Goal: Task Accomplishment & Management: Complete application form

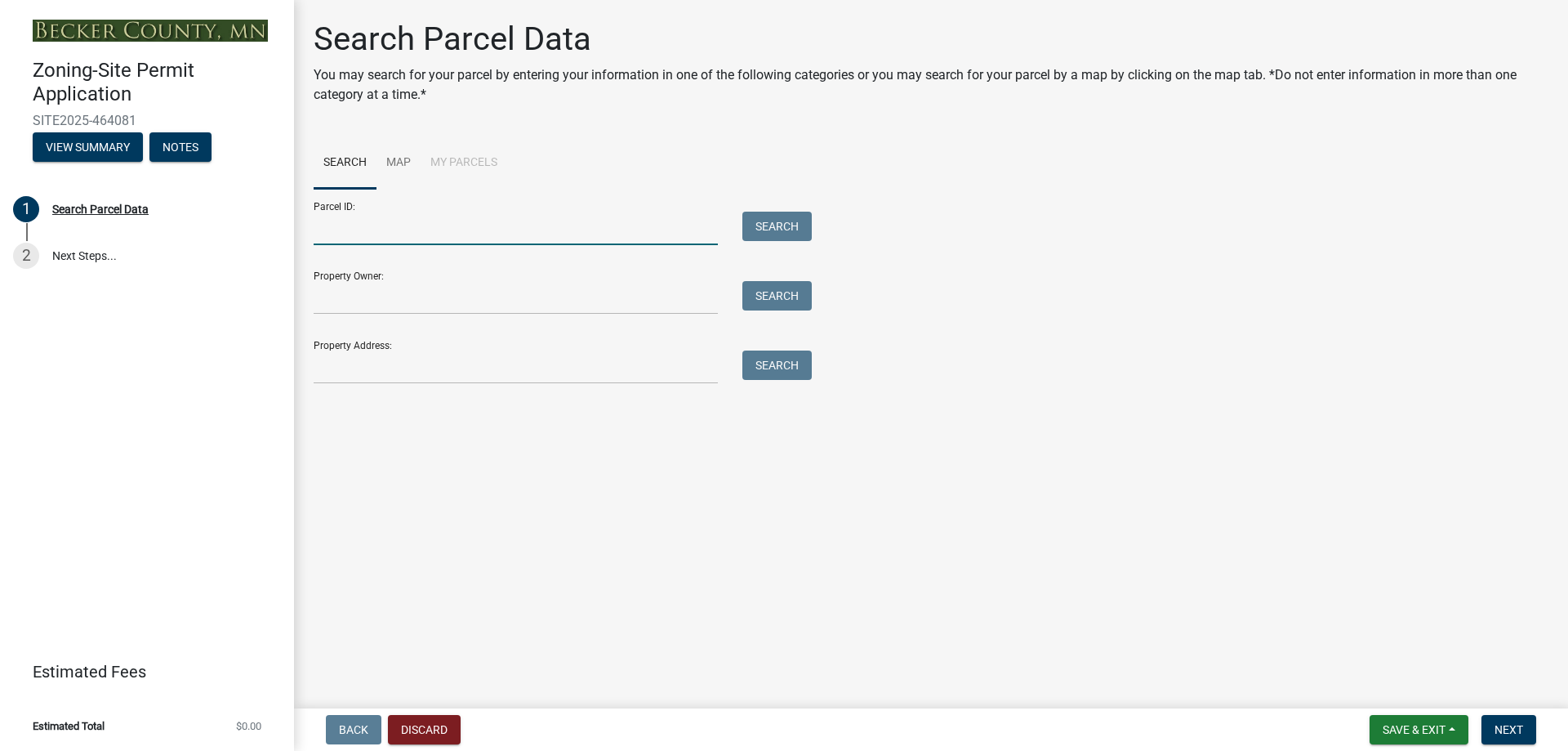
click at [574, 228] on input "Parcel ID:" at bounding box center [516, 228] width 404 height 34
click at [892, 463] on main "Search Parcel Data You may search for your parcel by entering your information …" at bounding box center [931, 351] width 1274 height 702
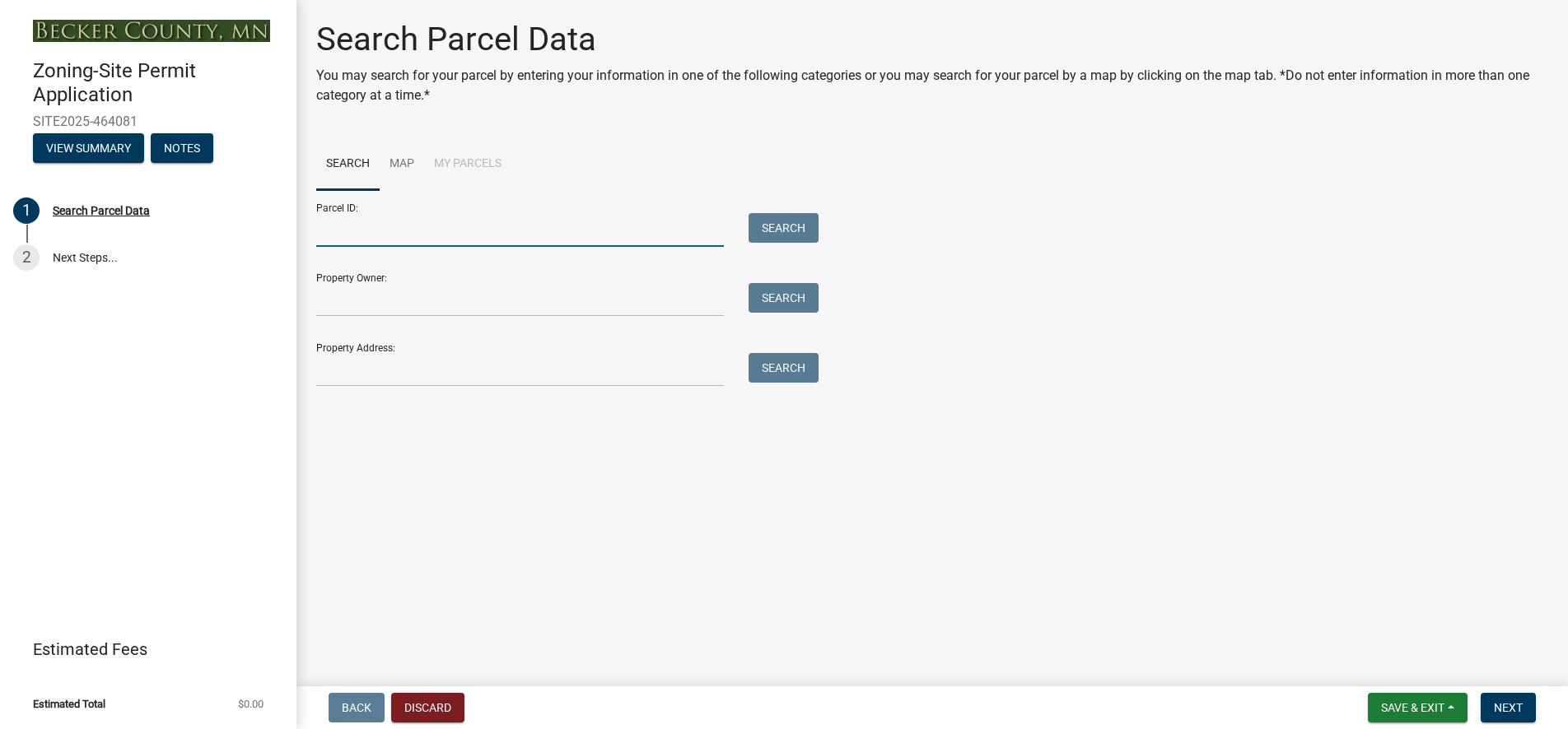
click at [358, 230] on input "Parcel ID:" at bounding box center [520, 229] width 407 height 34
type input "200235000"
click at [782, 231] on button "Search" at bounding box center [783, 228] width 70 height 30
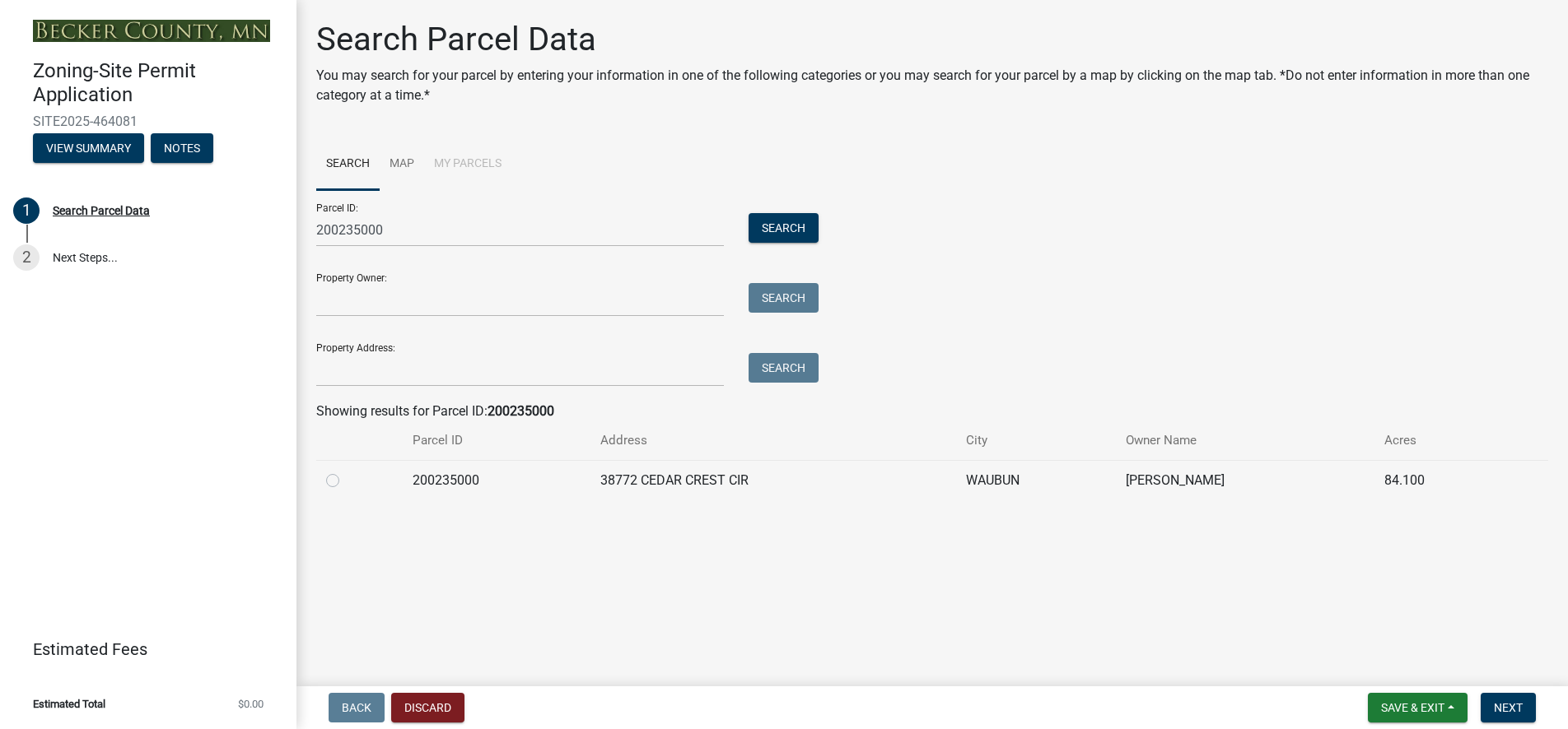
click at [346, 470] on label at bounding box center [346, 470] width 0 height 0
click at [346, 481] on input "radio" at bounding box center [351, 475] width 11 height 11
radio input "true"
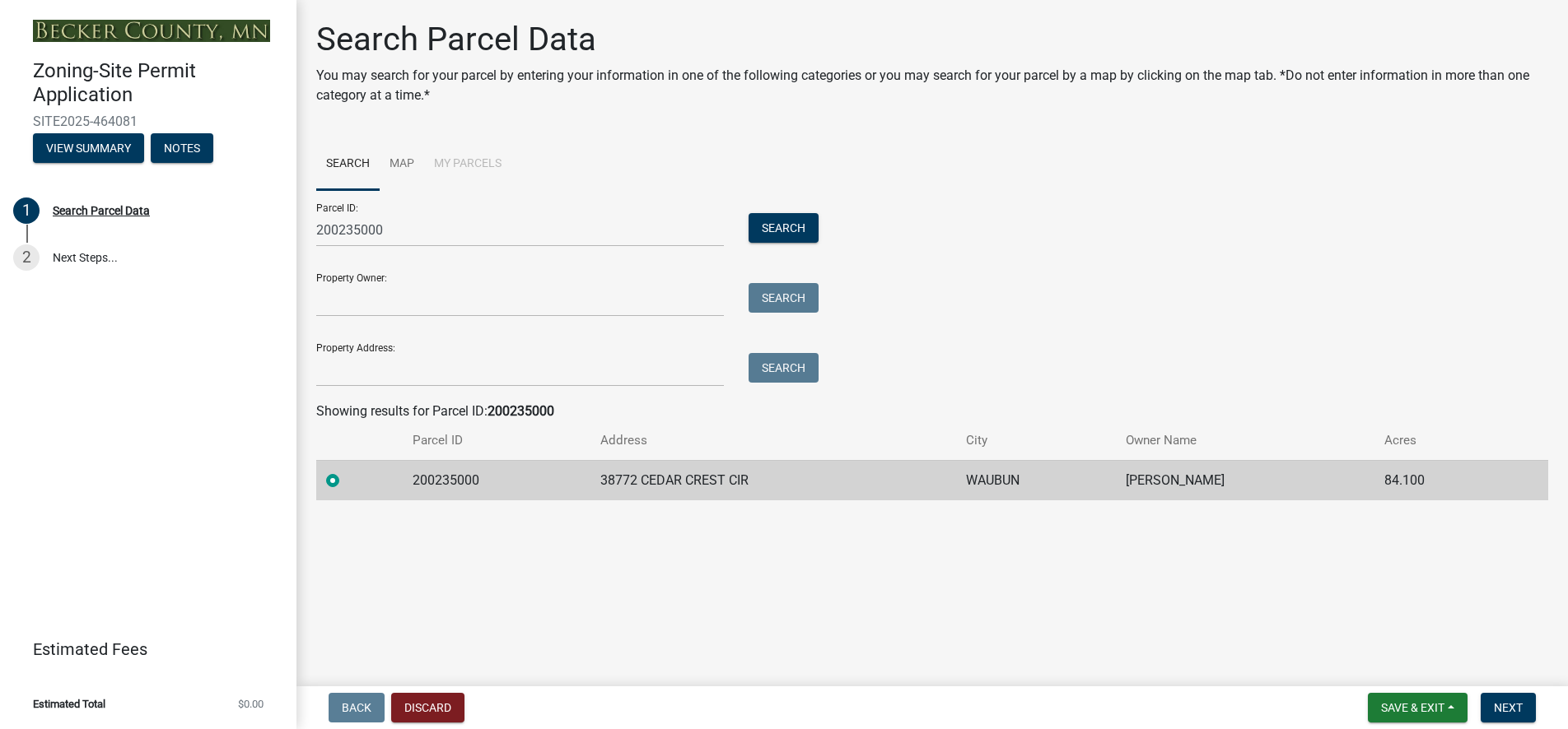
click at [1017, 398] on wm-search-parcel-data-activity-input "Search Map My Parcels Parcel ID: 200235000 Search Property Owner: Search Proper…" at bounding box center [932, 319] width 1232 height 362
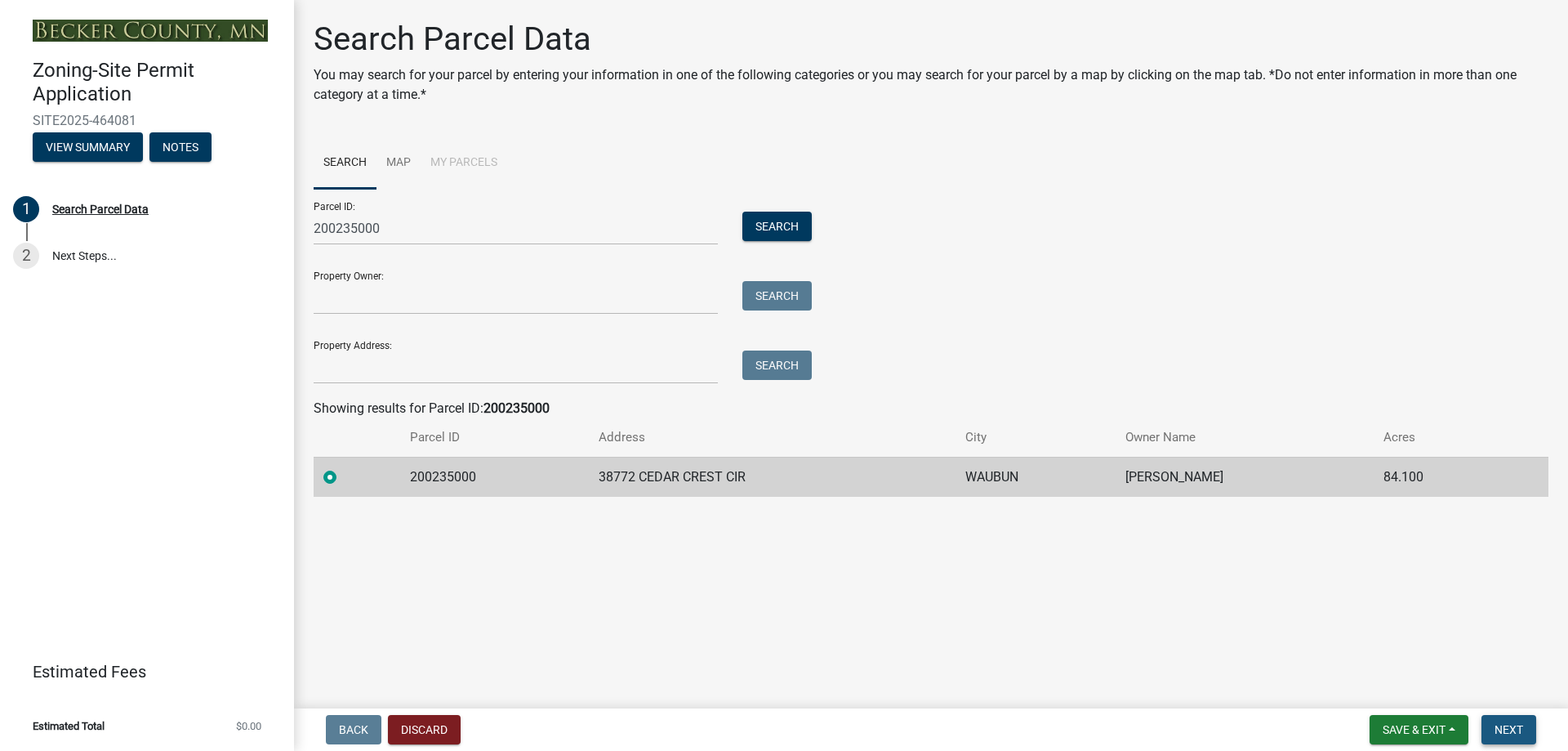
click at [1504, 734] on span "Next" at bounding box center [1509, 730] width 29 height 13
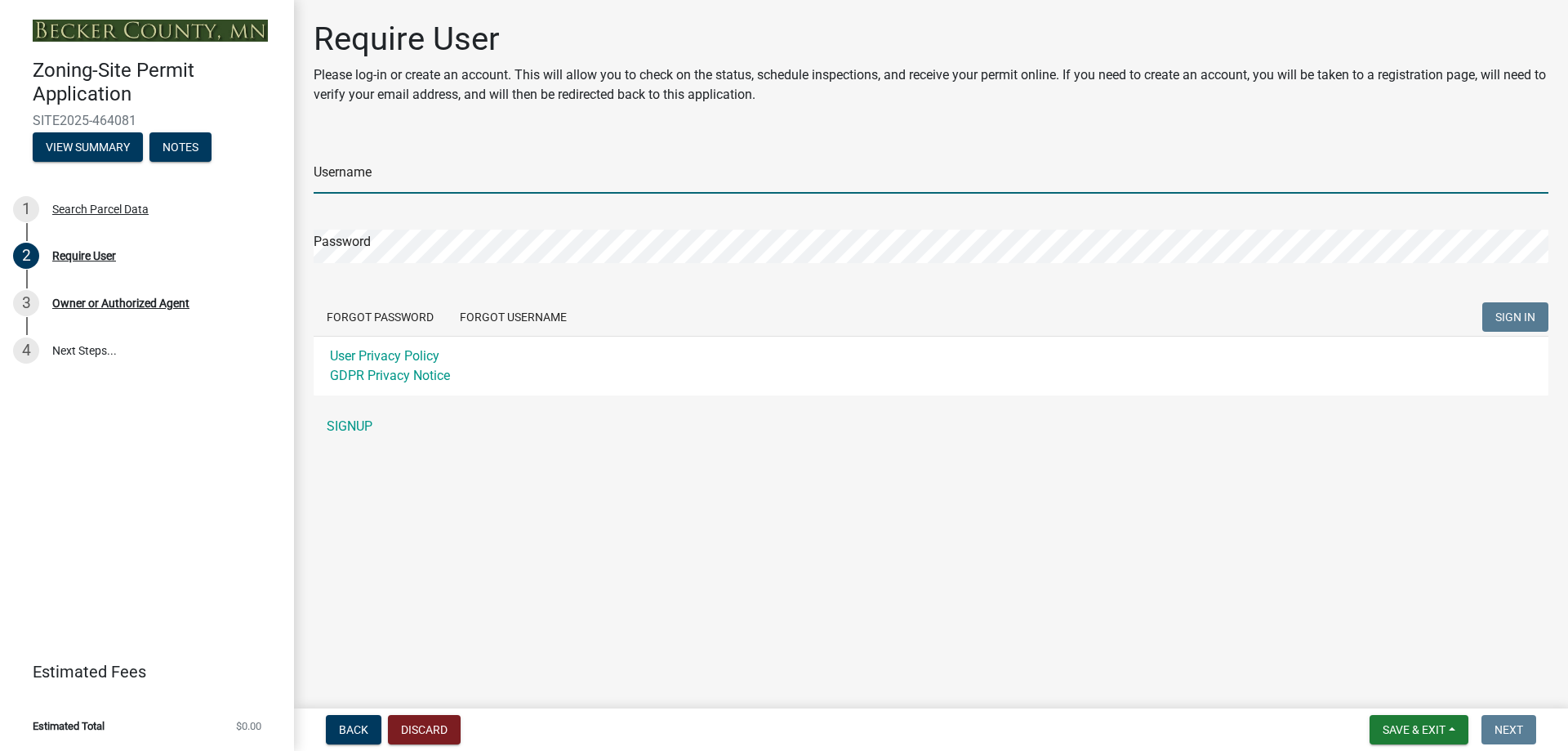
type input "kellykent77"
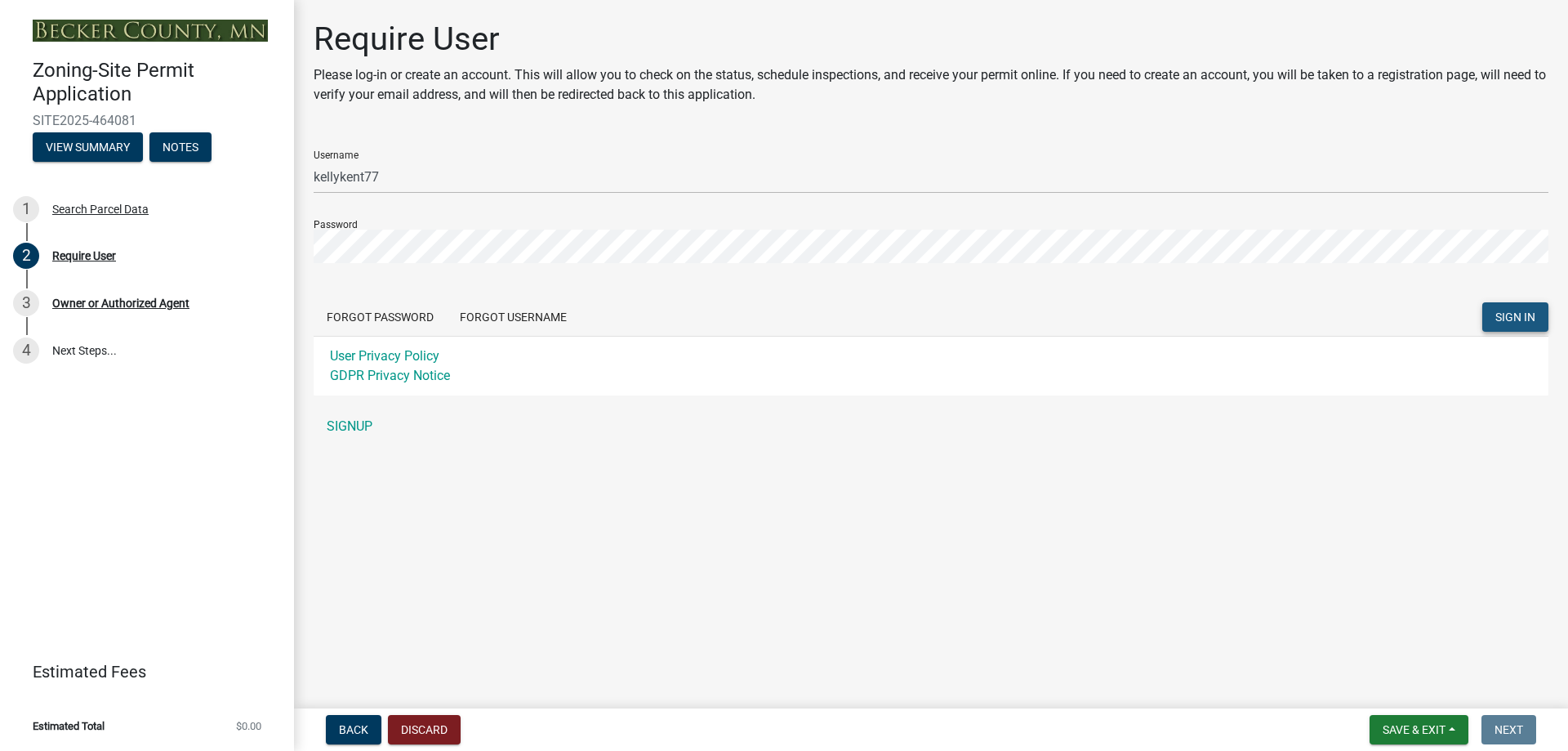
click at [1533, 322] on span "SIGN IN" at bounding box center [1515, 317] width 40 height 13
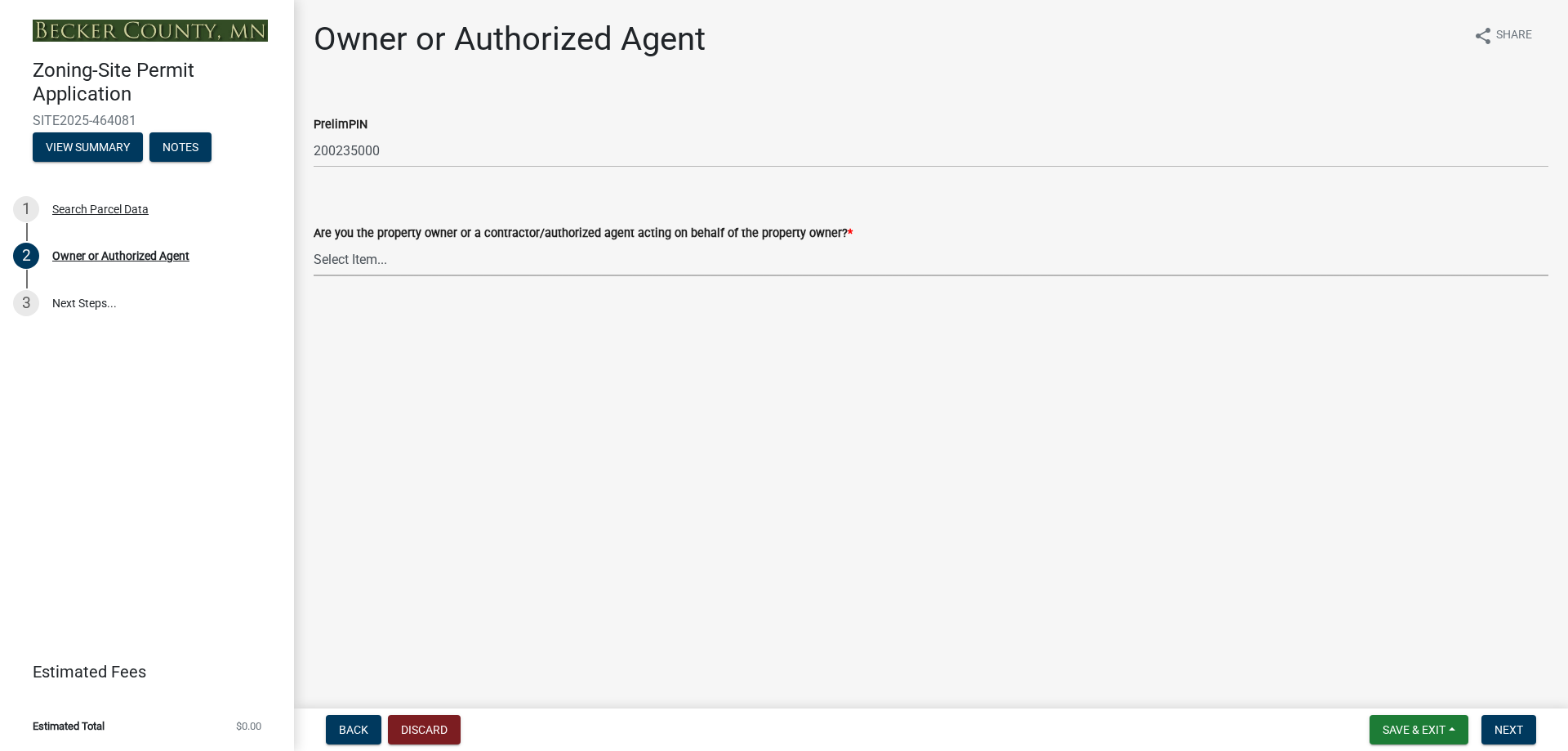
click at [373, 262] on select "Select Item... Property Owner Authorized Agent" at bounding box center [930, 259] width 1235 height 34
click at [313, 243] on select "Select Item... Property Owner Authorized Agent" at bounding box center [930, 259] width 1235 height 34
select select "3c674549-ed69-405f-b795-9fa3f7d47d9d"
click at [1504, 725] on span "Next" at bounding box center [1509, 730] width 29 height 13
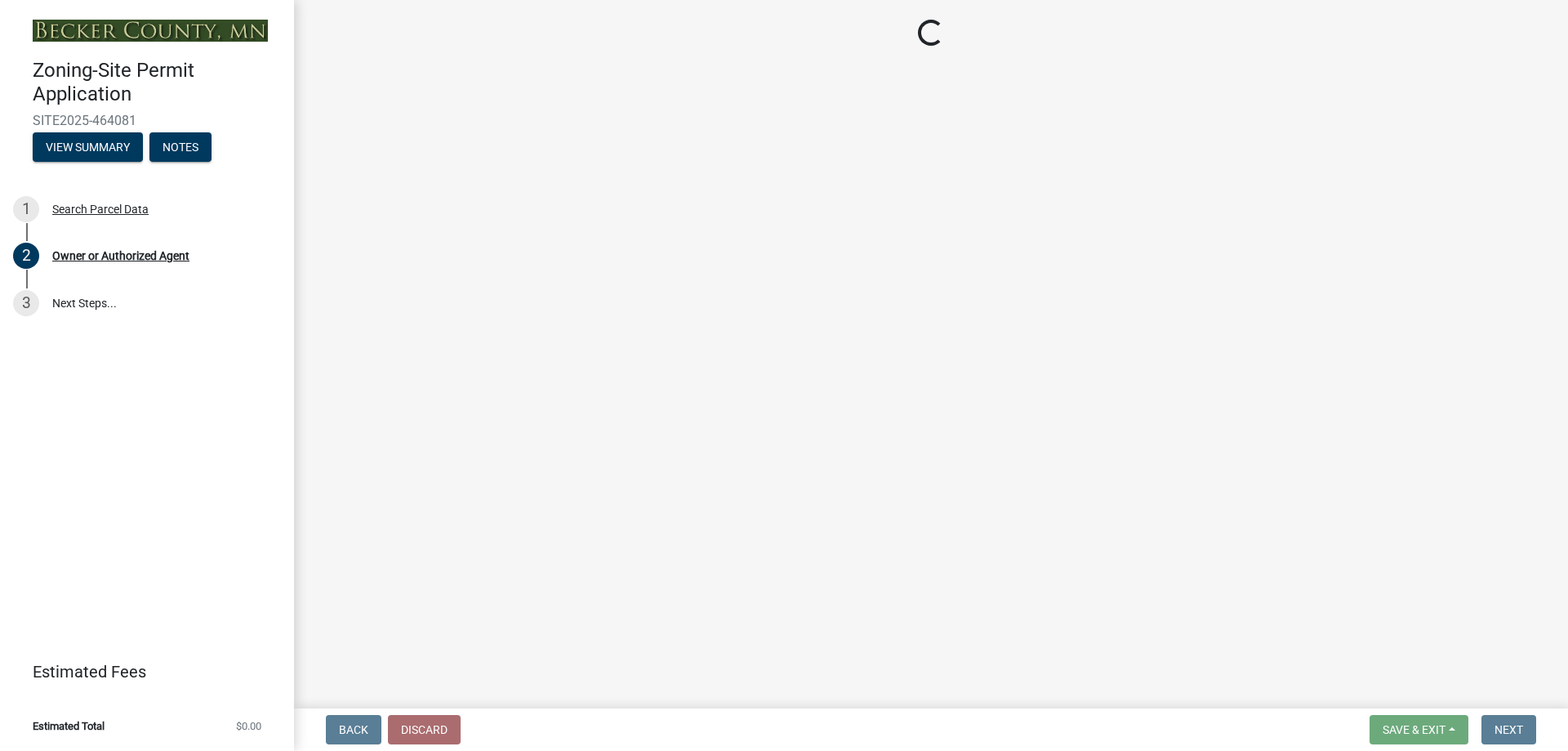
select select "5a3c243d-5cb2-4bc7-bda1-959088d74f81"
select select "bf5301ed-aa66-4b75-9f2b-793e89891956"
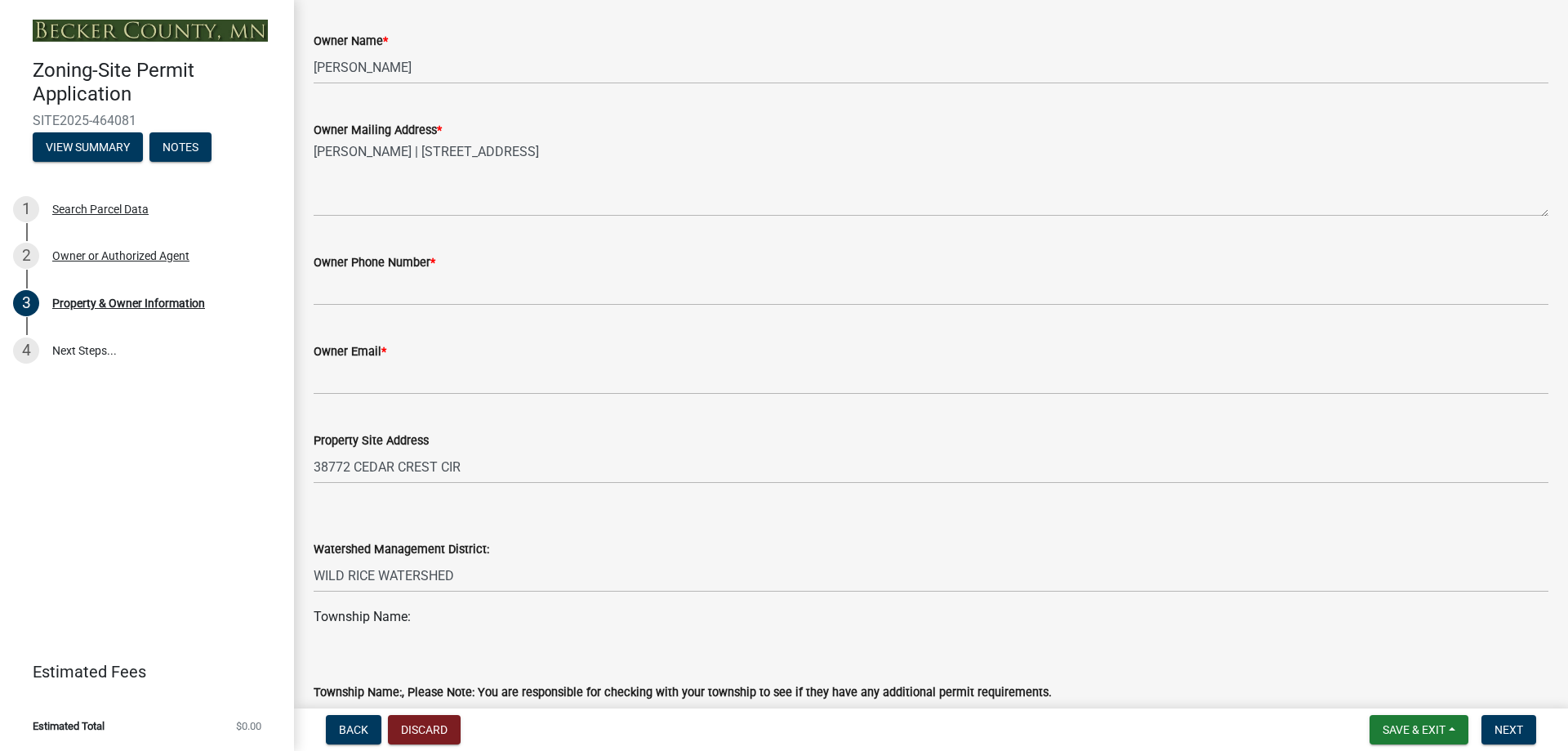
scroll to position [409, 0]
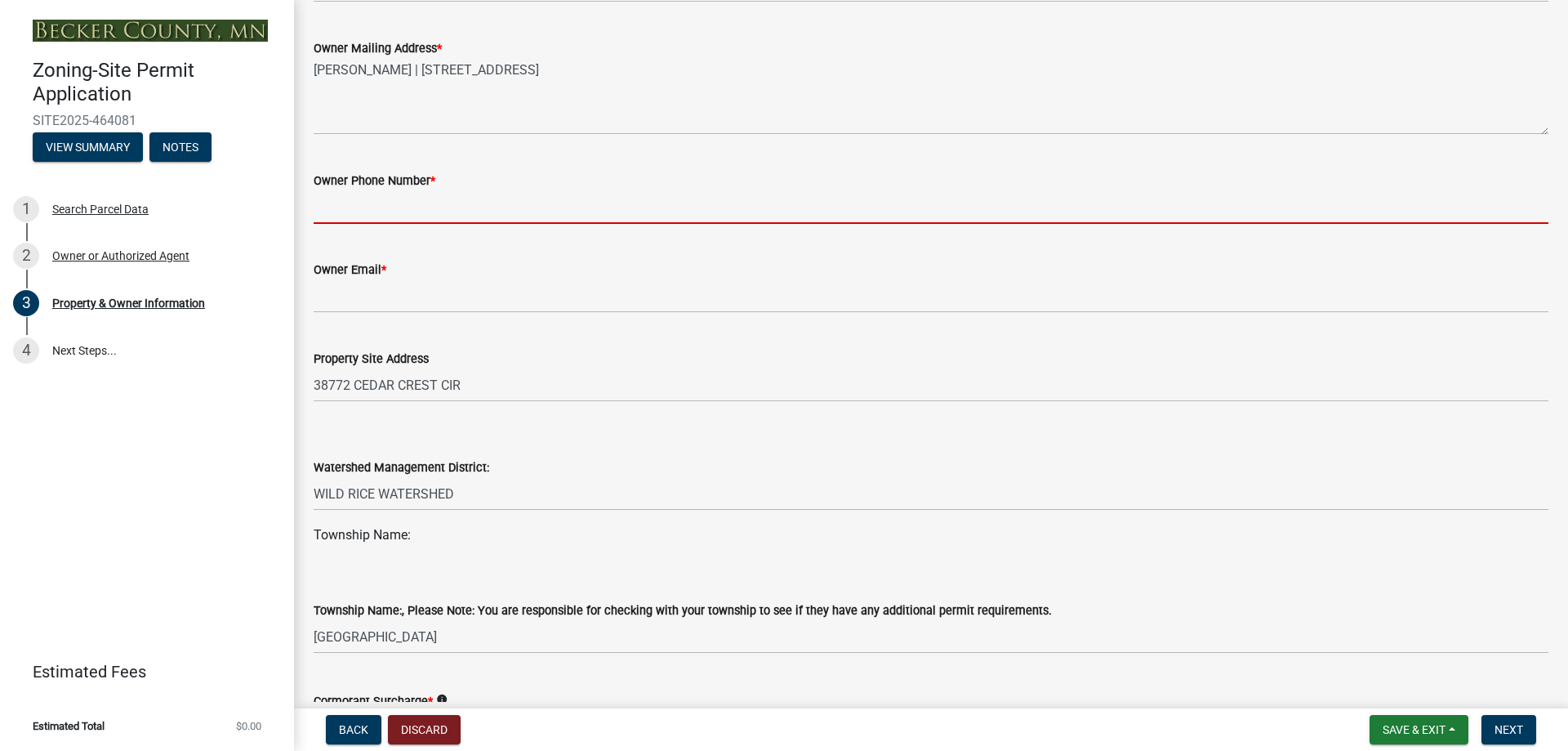
click at [422, 206] on input "Owner Phone Number *" at bounding box center [930, 207] width 1235 height 34
type input "2182040878"
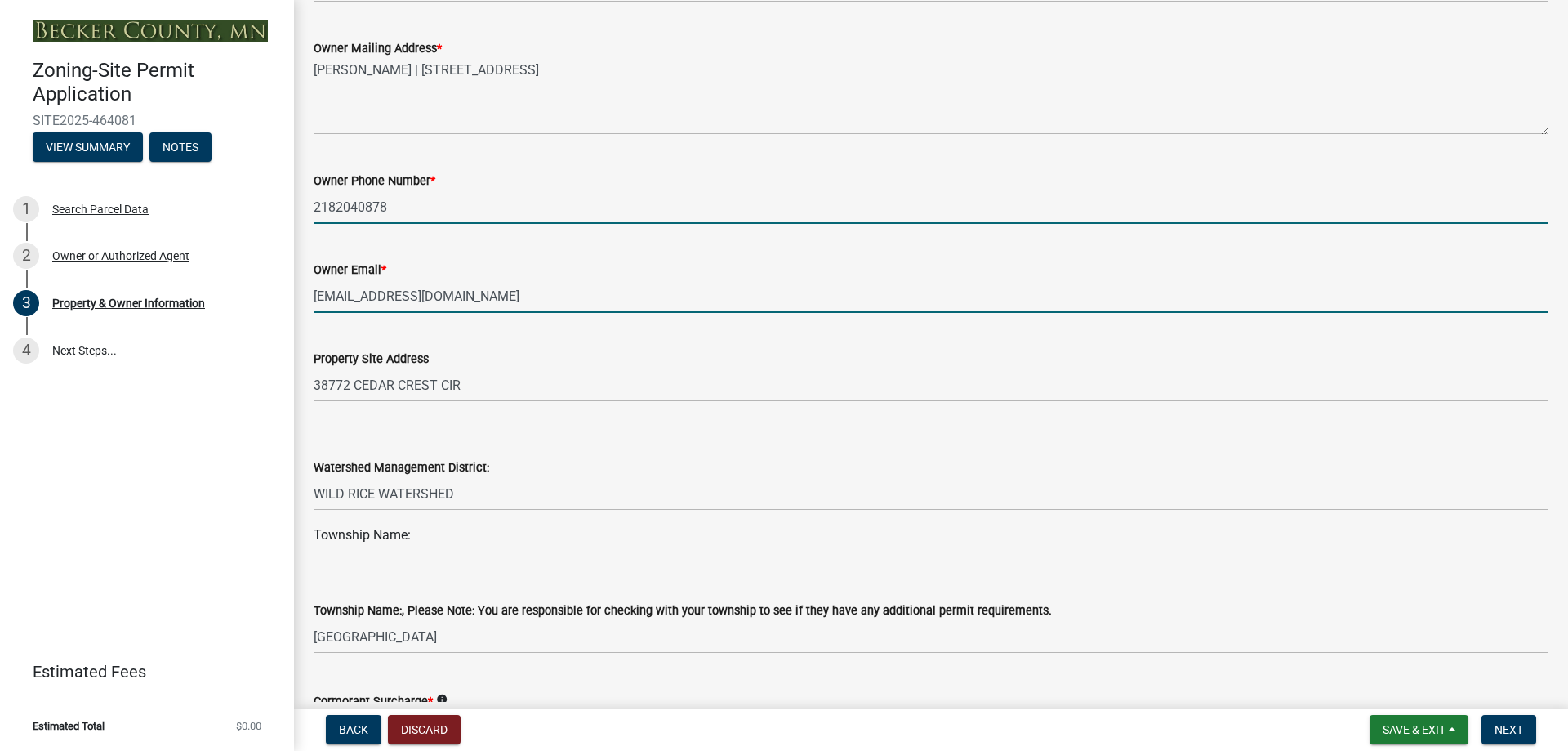
click at [490, 291] on input "[EMAIL_ADDRESS][DOMAIN_NAME]" at bounding box center [930, 296] width 1235 height 34
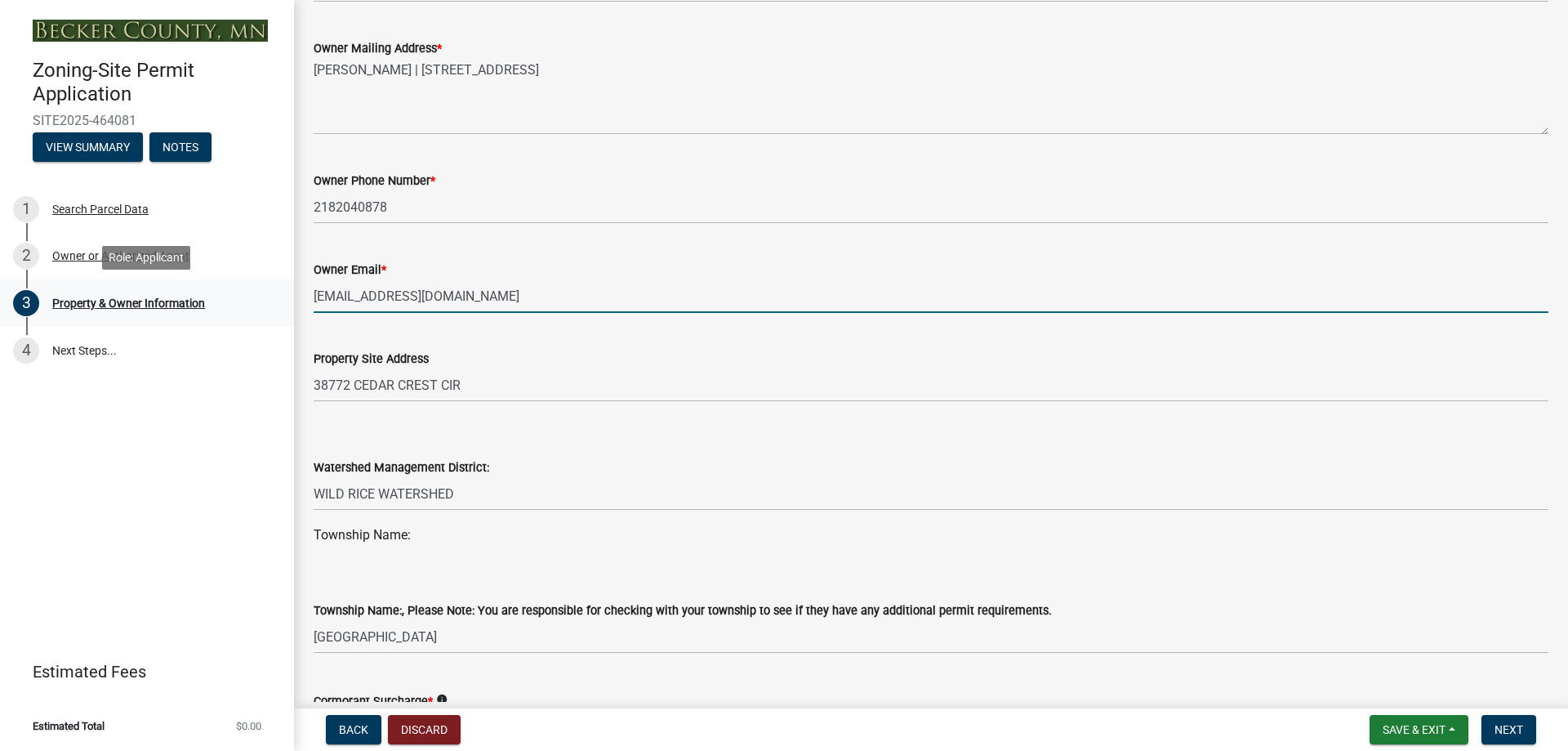
drag, startPoint x: 488, startPoint y: 292, endPoint x: 281, endPoint y: 292, distance: 207.0
click at [282, 292] on div "Zoning-Site Permit Application SITE2025-464081 View Summary Notes 1 Search Parc…" at bounding box center [784, 376] width 1568 height 751
type input "[EMAIL_ADDRESS][DOMAIN_NAME]"
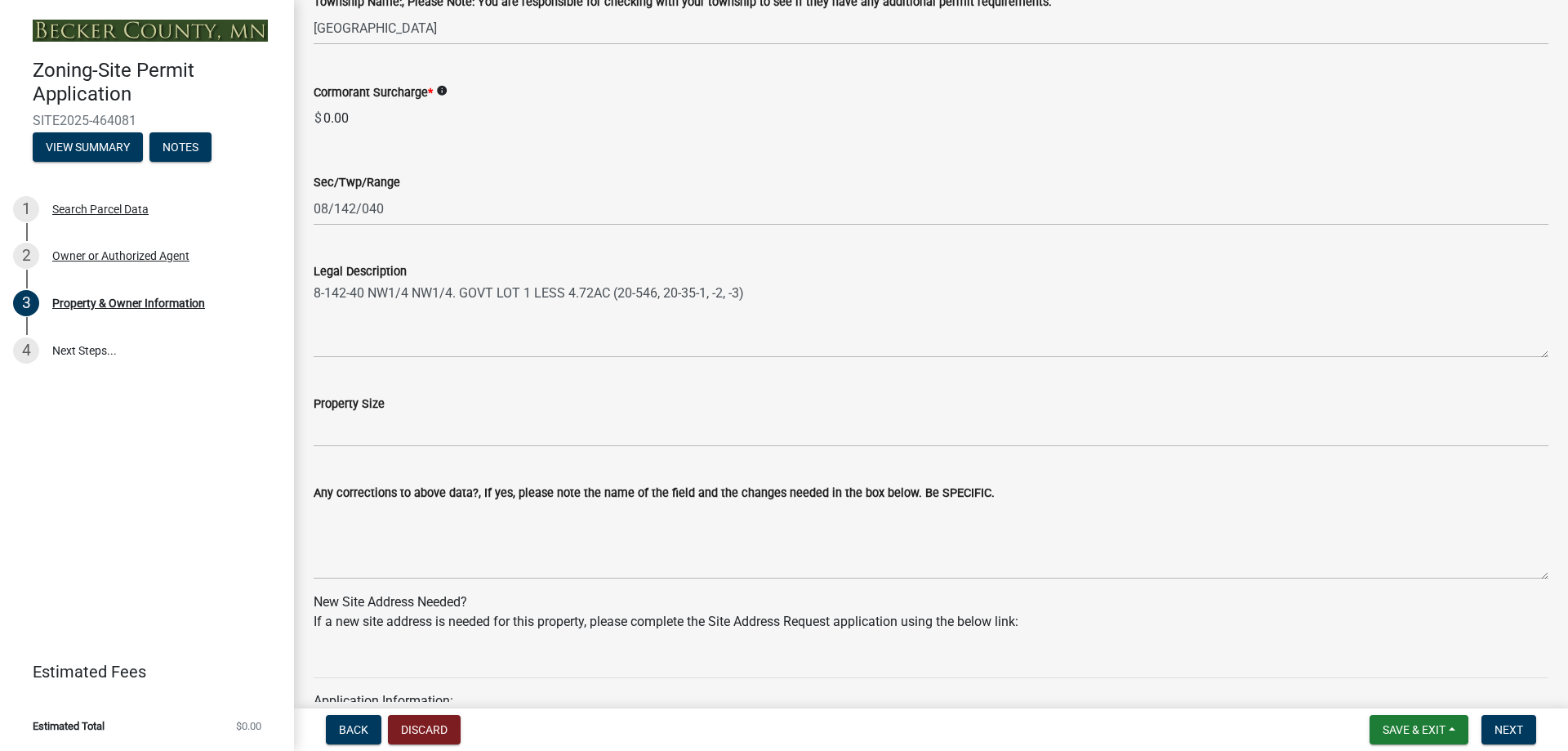
scroll to position [1062, 0]
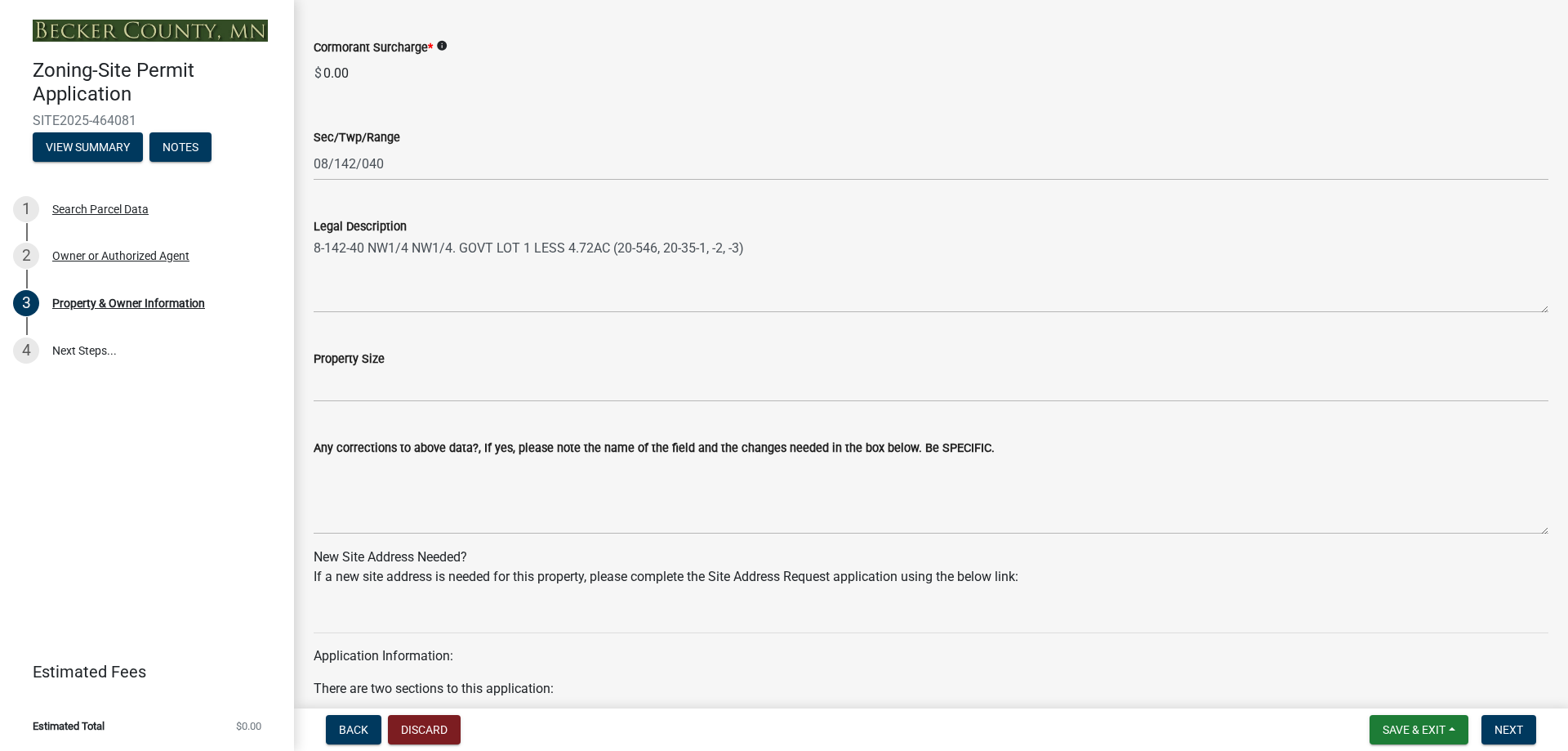
click at [469, 347] on div "Property Size" at bounding box center [930, 364] width 1235 height 76
click at [426, 368] on div "Property Size" at bounding box center [930, 359] width 1235 height 20
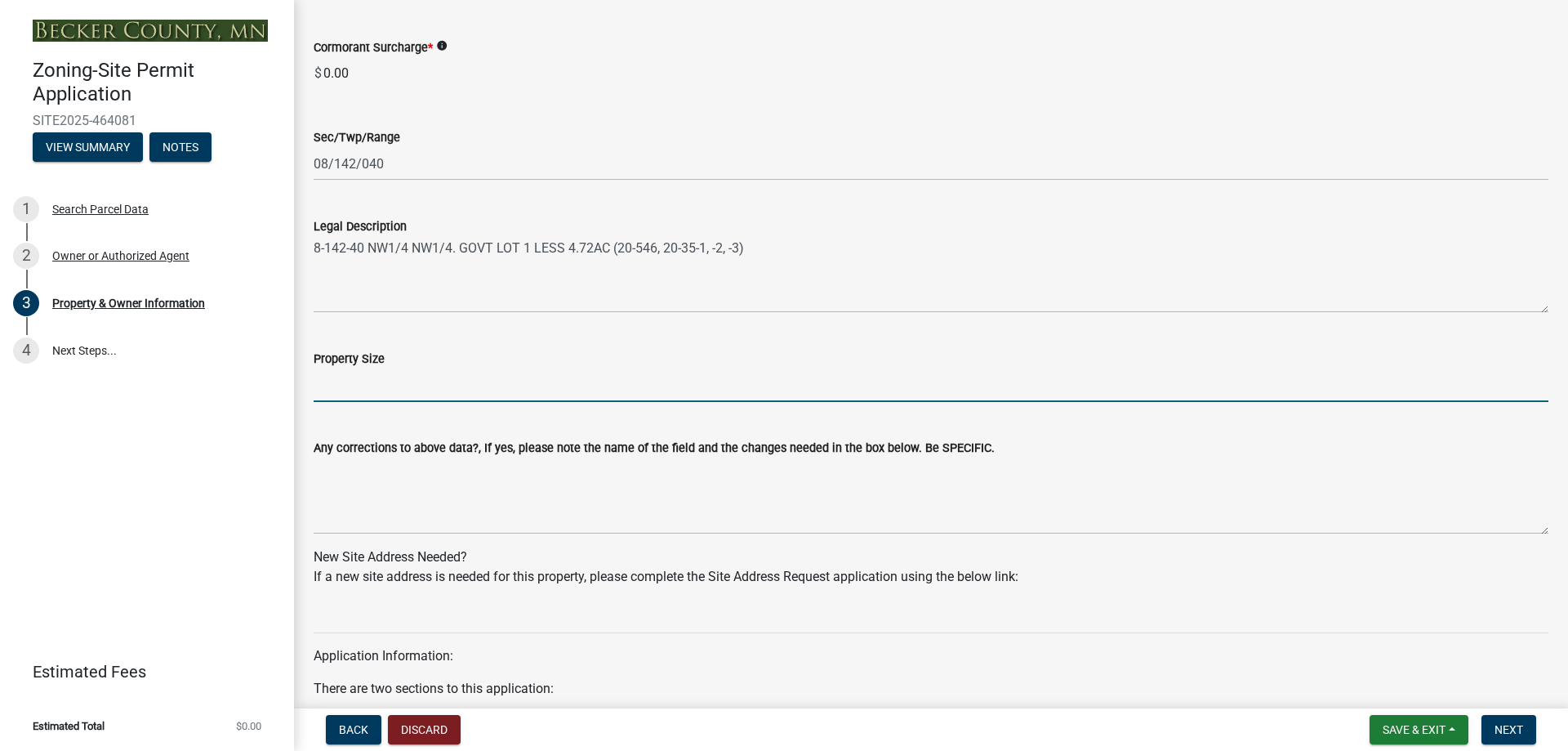
click at [399, 388] on input "Property Size" at bounding box center [930, 385] width 1235 height 34
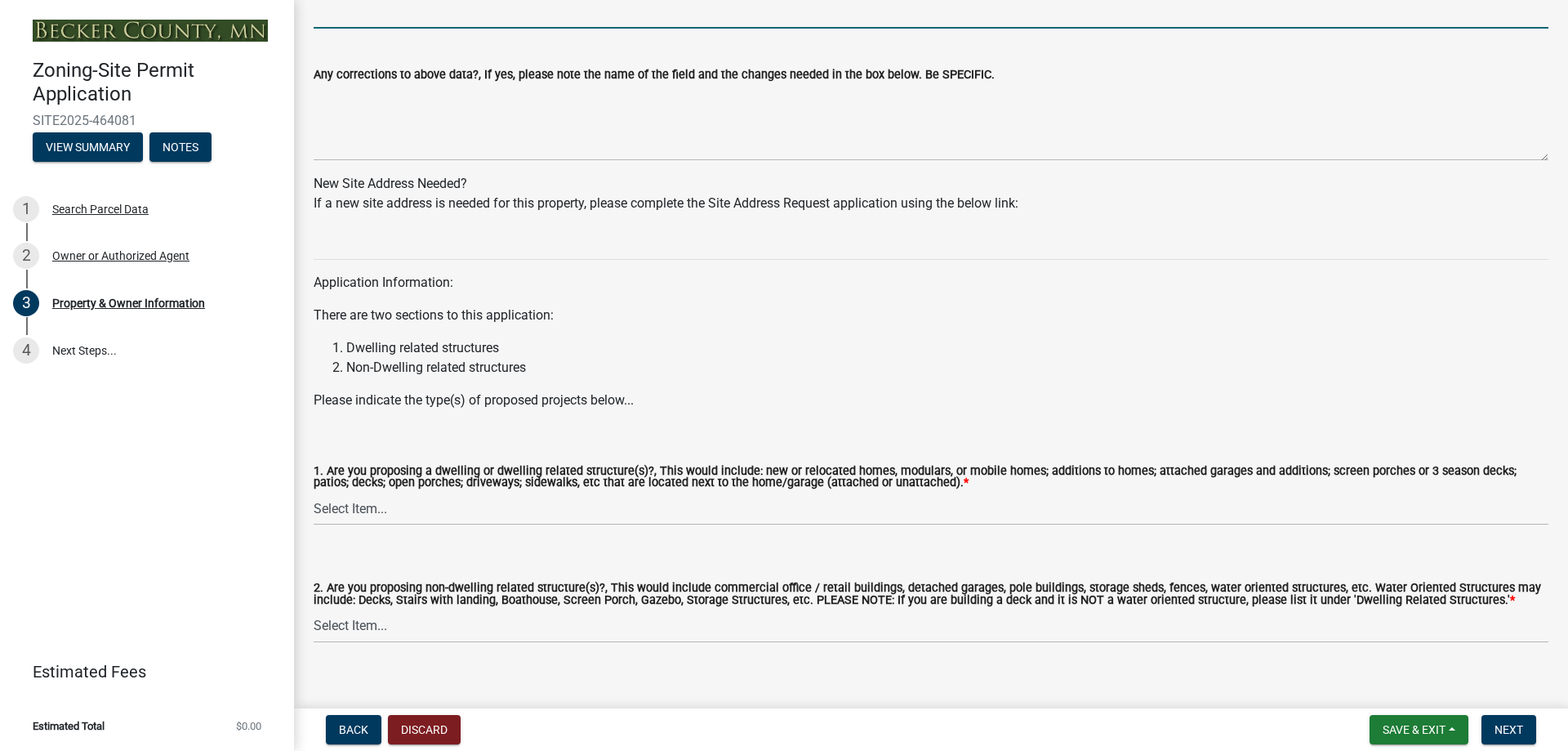
scroll to position [1457, 0]
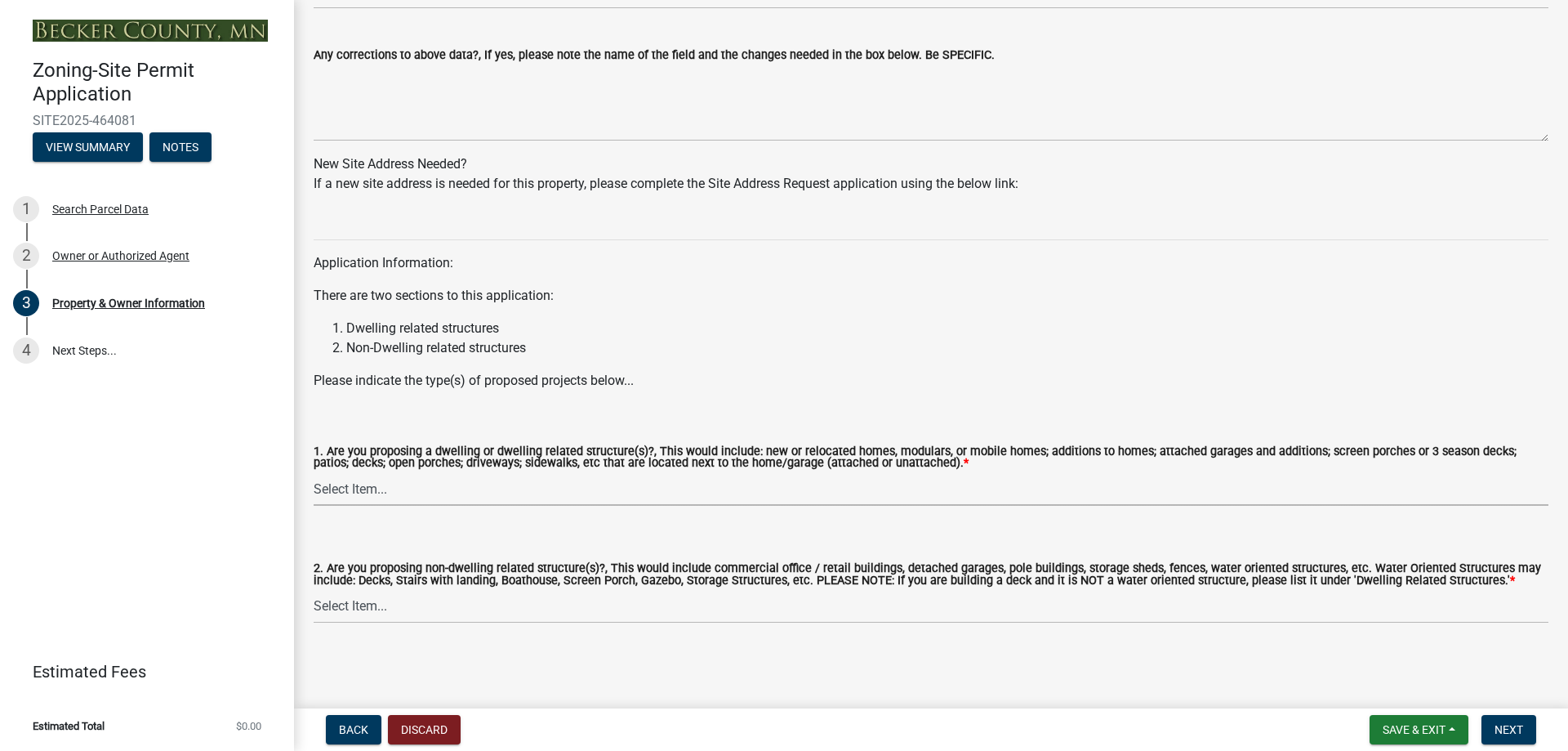
click at [513, 494] on select "Select Item... Yes No" at bounding box center [930, 489] width 1235 height 34
click at [313, 472] on select "Select Item... Yes No" at bounding box center [930, 489] width 1235 height 34
select select "f87eba17-8ed9-4ad8-aefc-fe36a3f3544b"
click at [356, 604] on select "Select Item... Yes No" at bounding box center [930, 607] width 1235 height 34
click at [313, 590] on select "Select Item... Yes No" at bounding box center [930, 607] width 1235 height 34
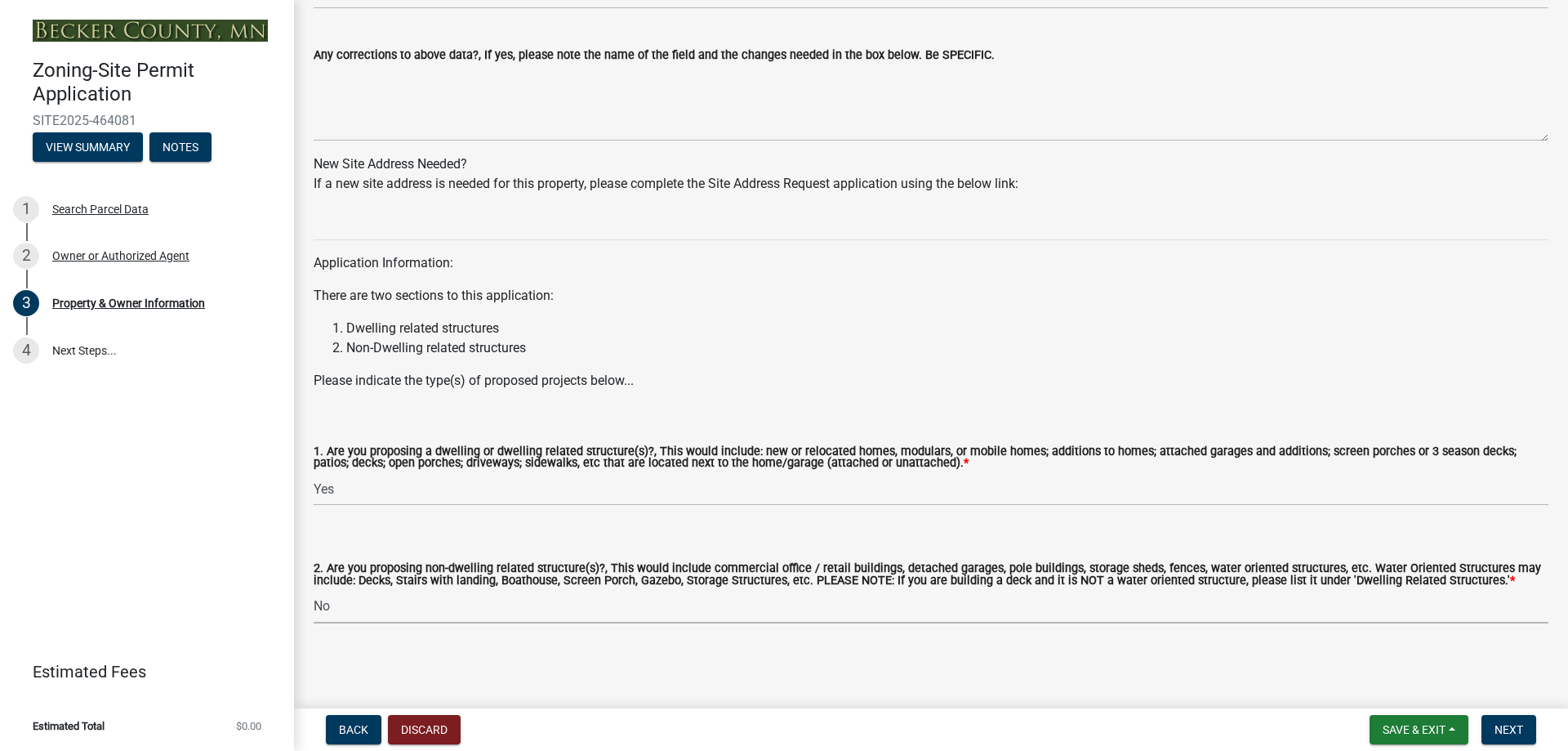
select select "393a978c-6bd5-4cb2-a6a0-db6feb8732b8"
click at [1510, 725] on span "Next" at bounding box center [1509, 730] width 29 height 13
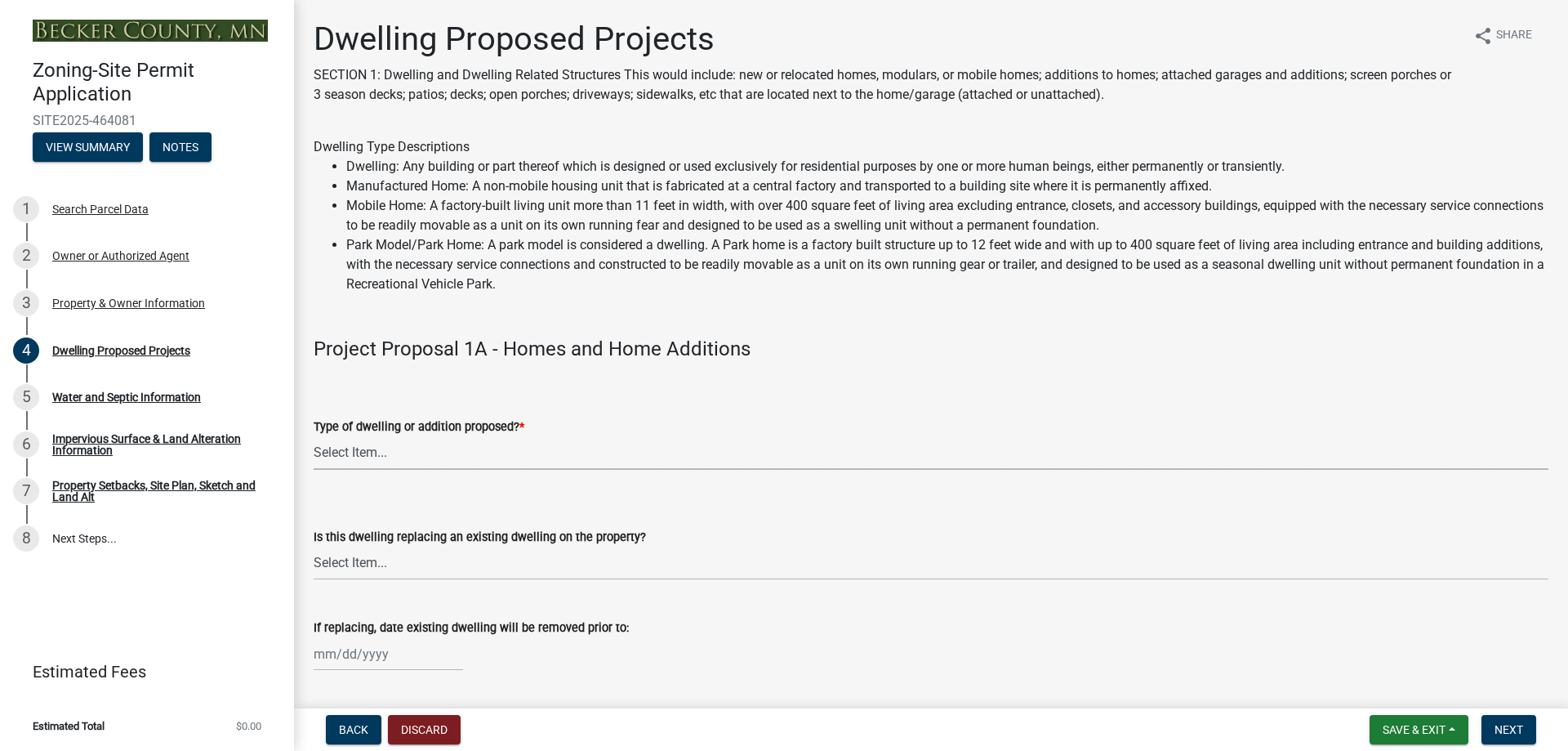
click at [354, 452] on select "Select Item... N/A - Not a dwelling New Home-Onsite Construction New Modular (E…" at bounding box center [930, 453] width 1235 height 34
click at [313, 437] on select "Select Item... N/A - Not a dwelling New Home-Onsite Construction New Modular (E…" at bounding box center [930, 453] width 1235 height 34
select select "5b8abcc6-67f7-49fb-8f25-c295ccc2b339"
click at [360, 560] on select "Select Item... N/A Yes No" at bounding box center [930, 564] width 1235 height 34
click at [313, 547] on select "Select Item... N/A Yes No" at bounding box center [930, 564] width 1235 height 34
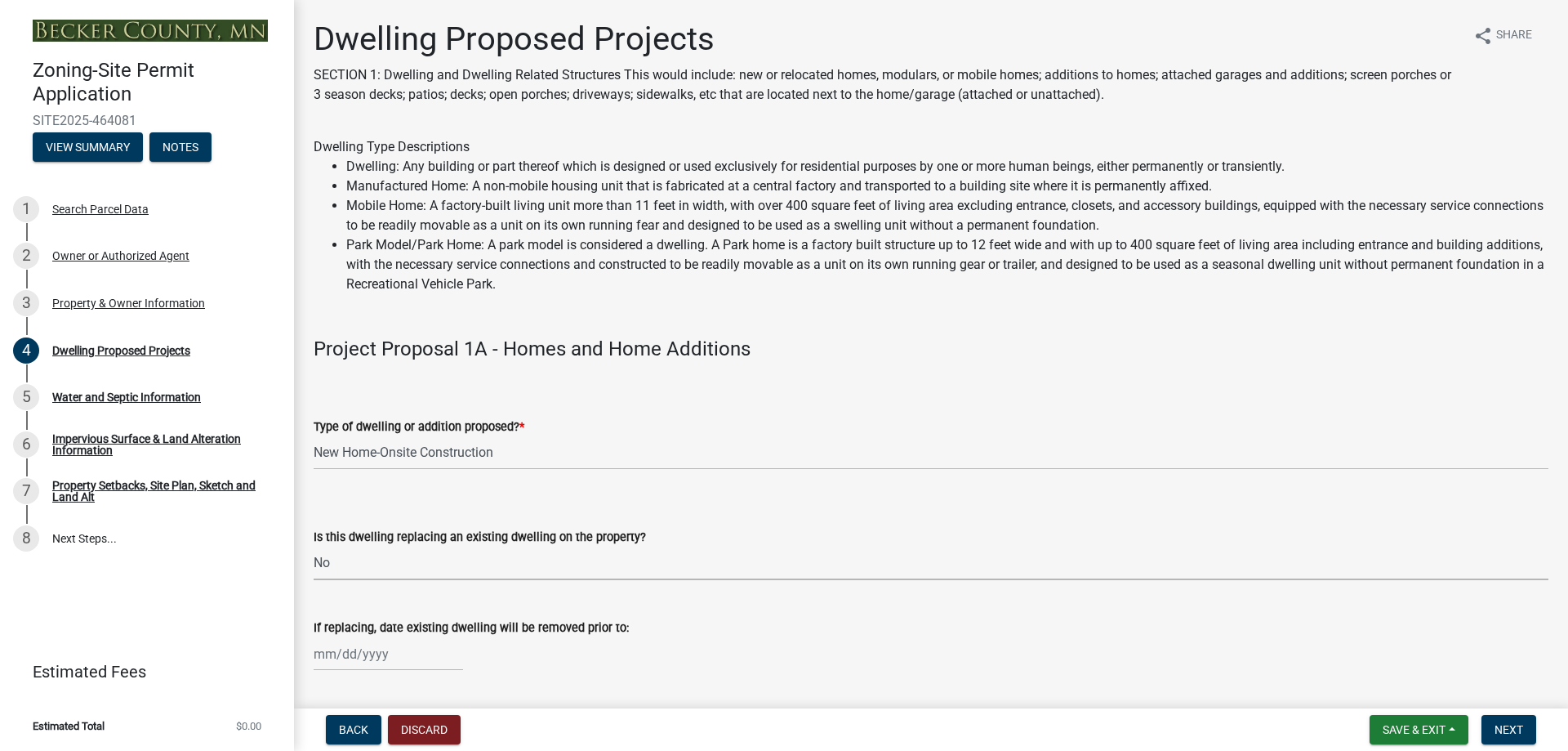
select select "566f81cc-4b3f-4ecb-9f16-a2b313352c61"
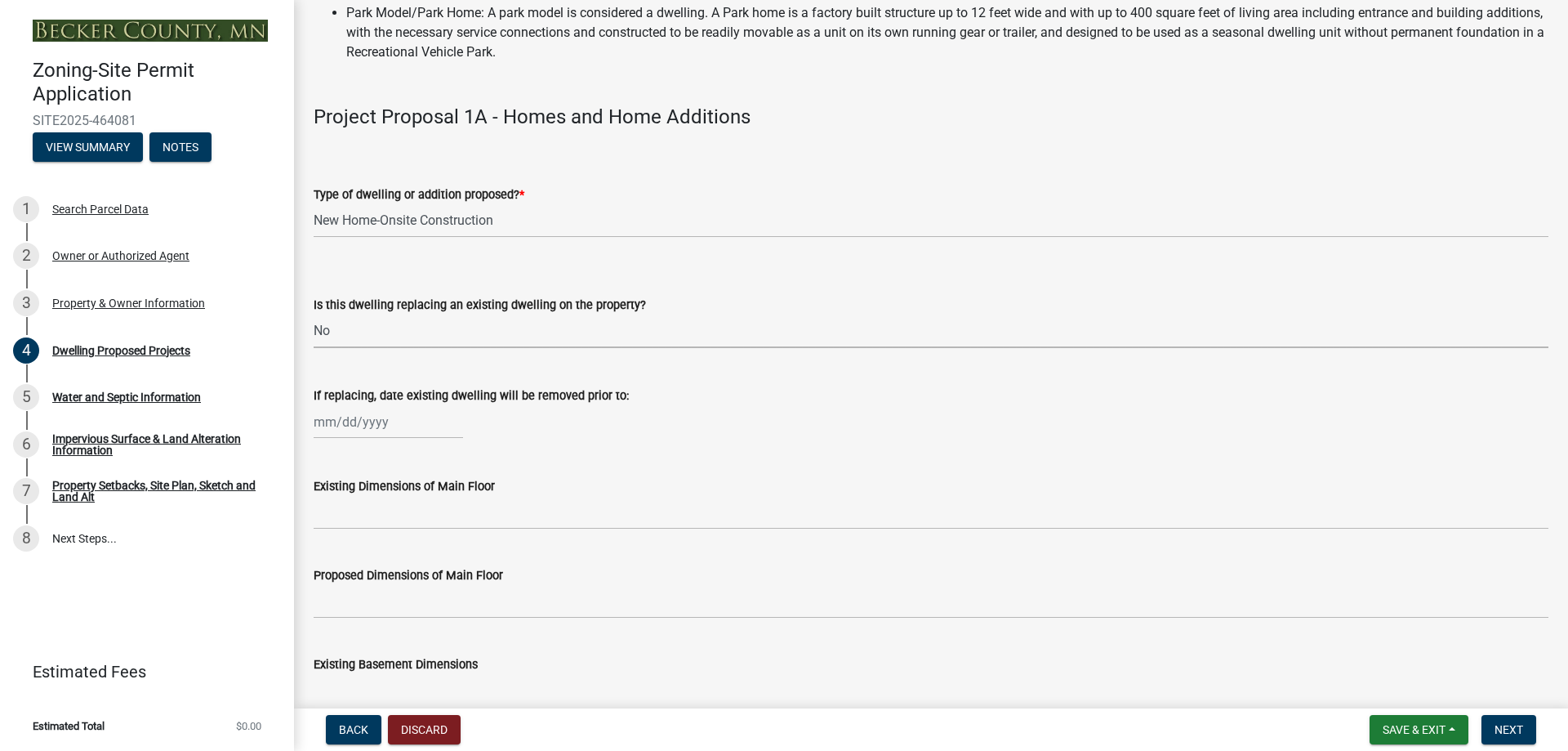
scroll to position [245, 0]
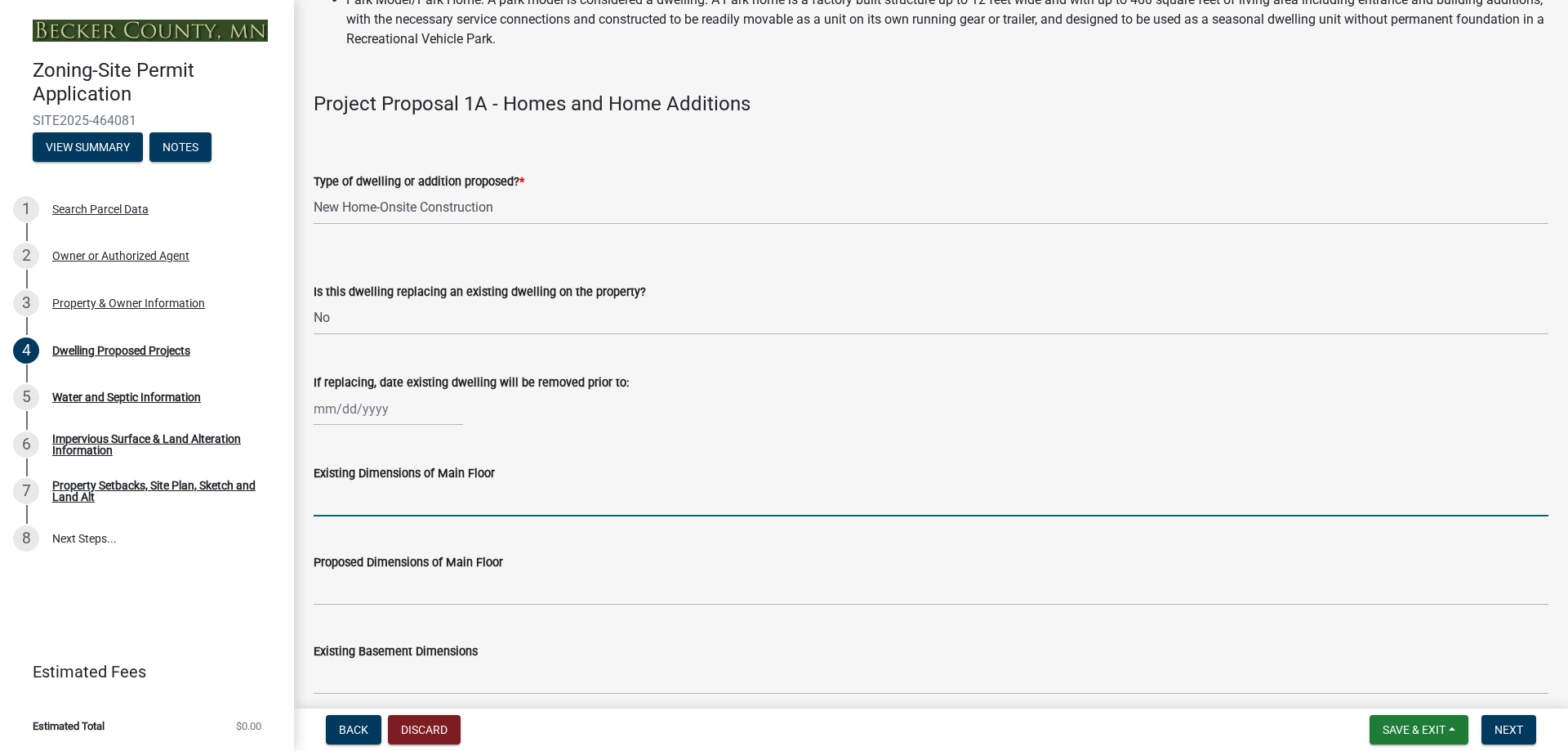
click at [492, 506] on input "Existing Dimensions of Main Floor" at bounding box center [930, 499] width 1235 height 34
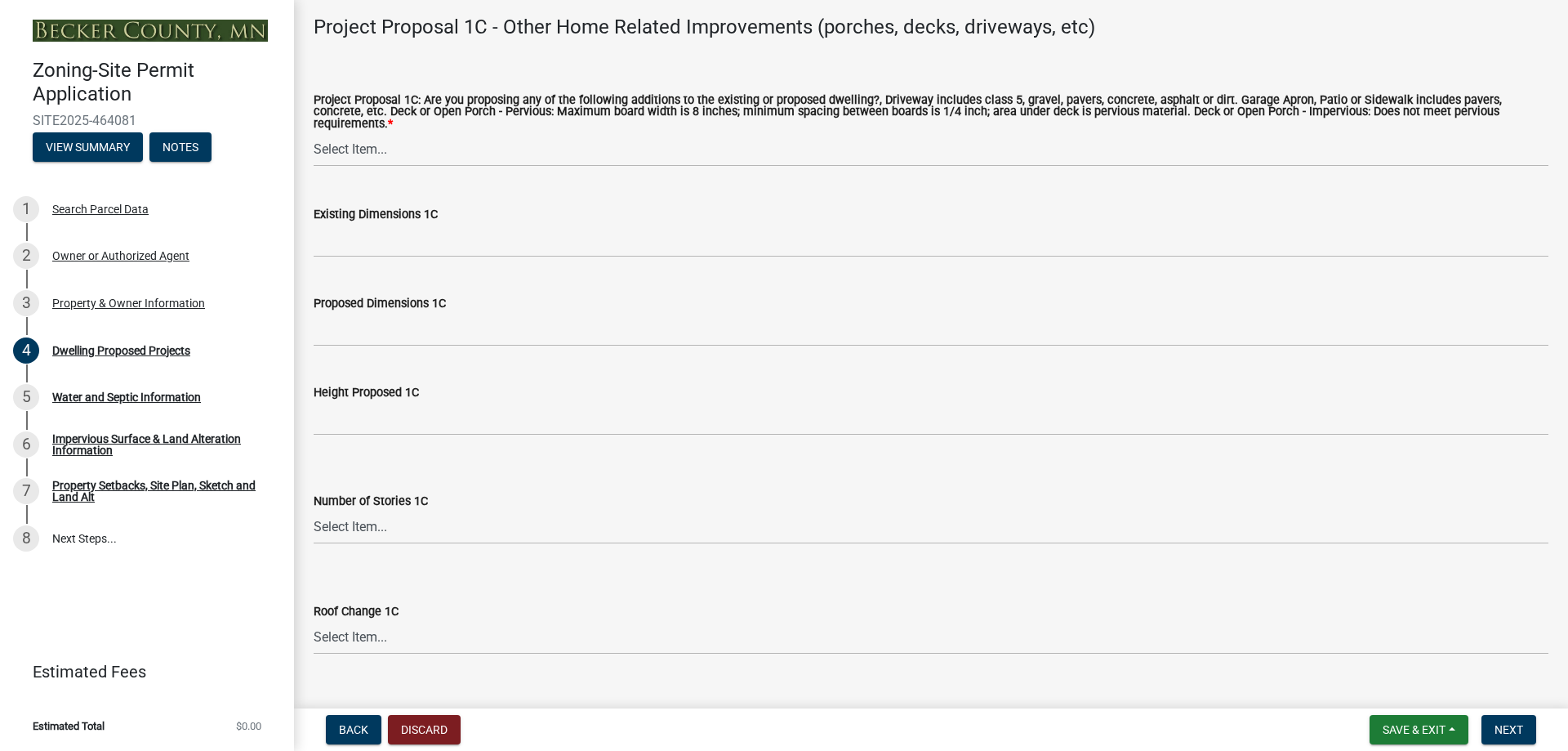
scroll to position [2942, 0]
